Goal: Navigation & Orientation: Understand site structure

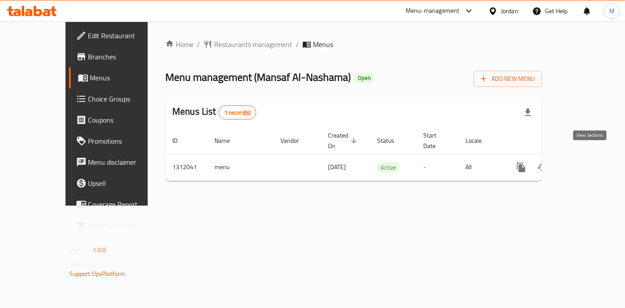
click at [584, 162] on icon "enhanced table" at bounding box center [584, 167] width 11 height 11
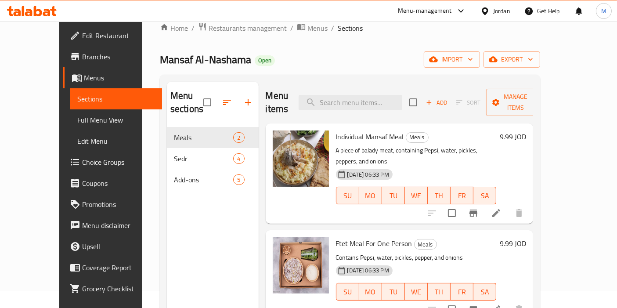
scroll to position [13, 0]
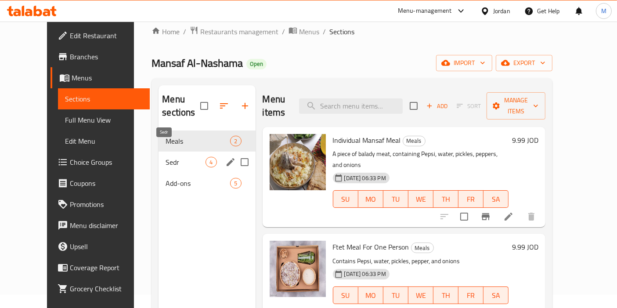
click at [167, 157] on span "Sedr" at bounding box center [186, 162] width 40 height 11
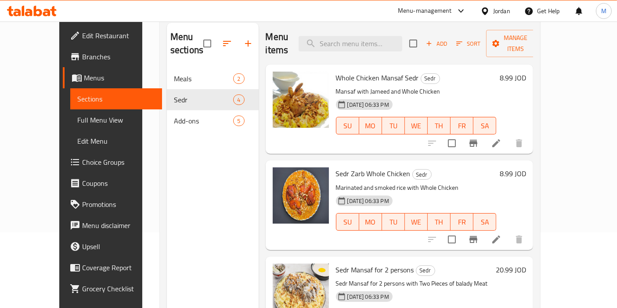
scroll to position [75, 0]
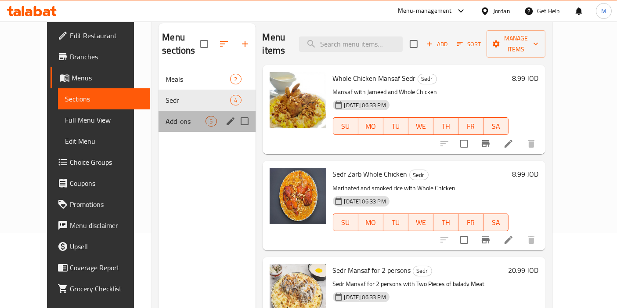
click at [183, 113] on div "Add-ons 5" at bounding box center [207, 121] width 97 height 21
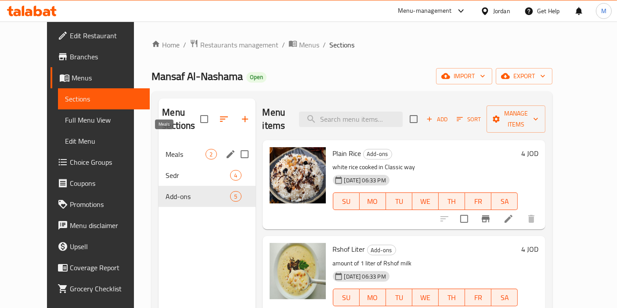
click at [166, 149] on span "Meals" at bounding box center [186, 154] width 40 height 11
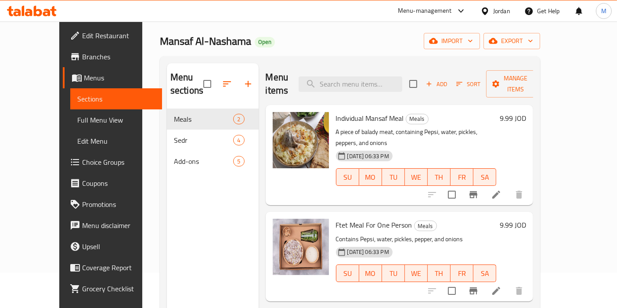
scroll to position [34, 0]
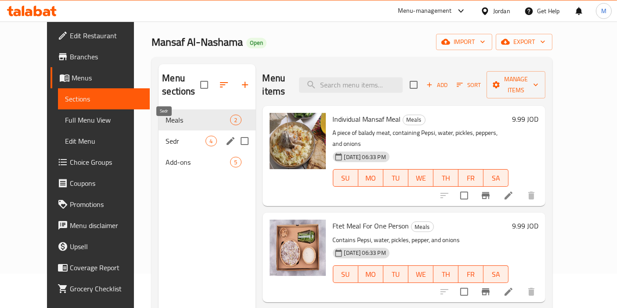
click at [166, 136] on span "Sedr" at bounding box center [186, 141] width 40 height 11
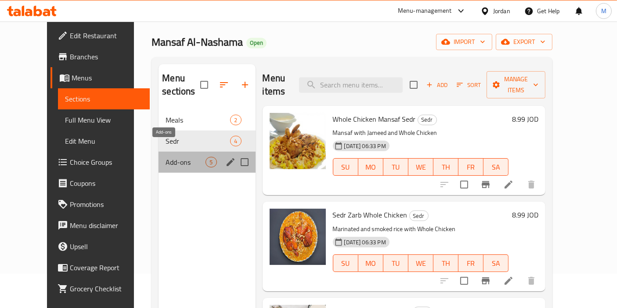
click at [182, 157] on span "Add-ons" at bounding box center [186, 162] width 40 height 11
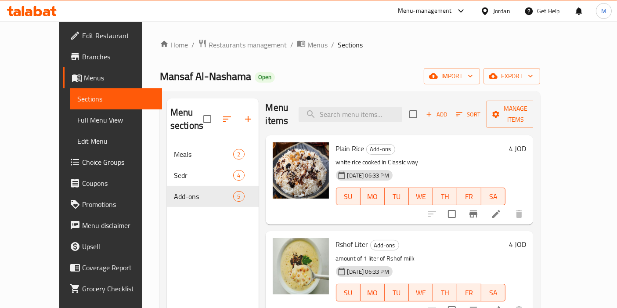
scroll to position [4, 0]
